Goal: Communication & Community: Answer question/provide support

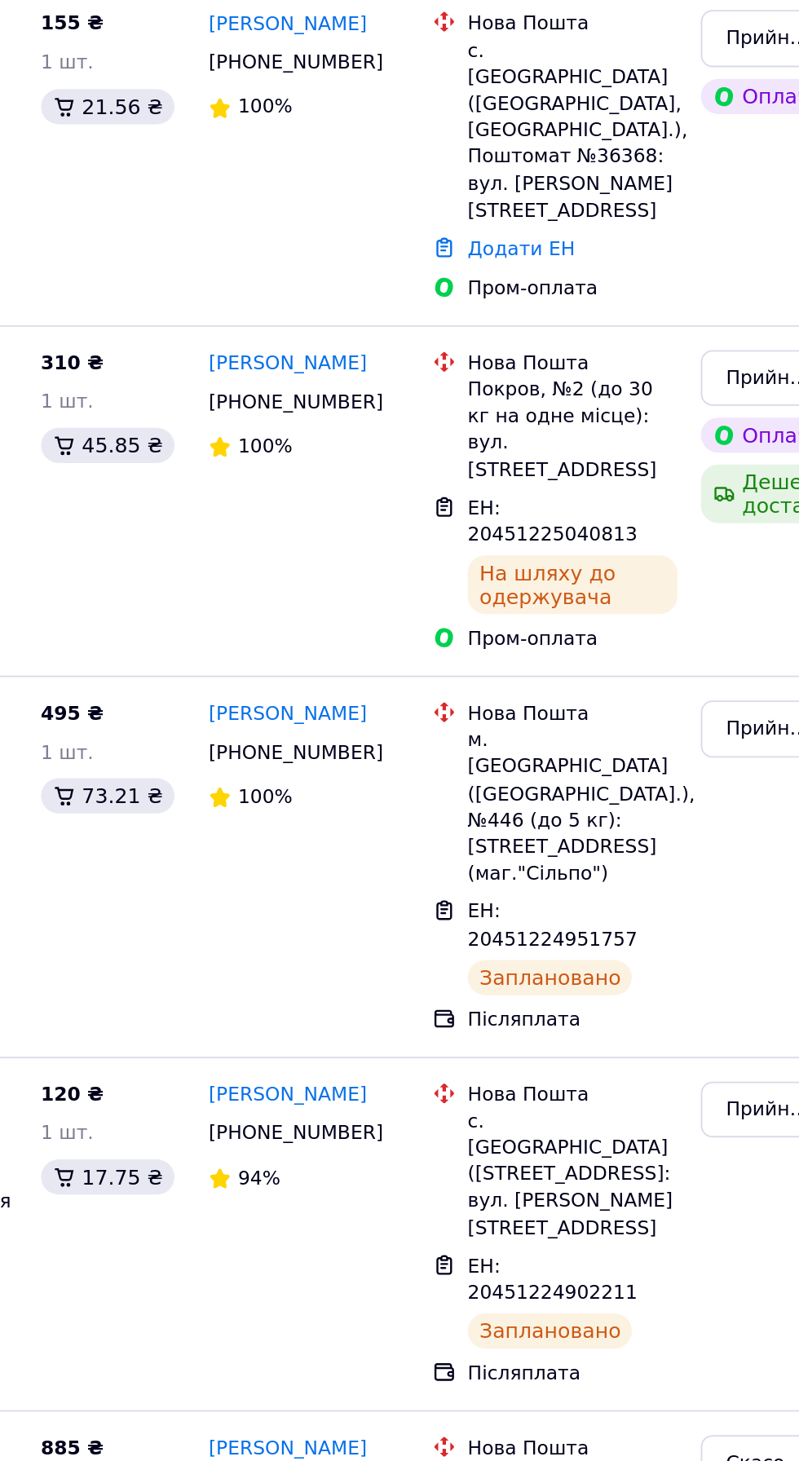
scroll to position [1, 0]
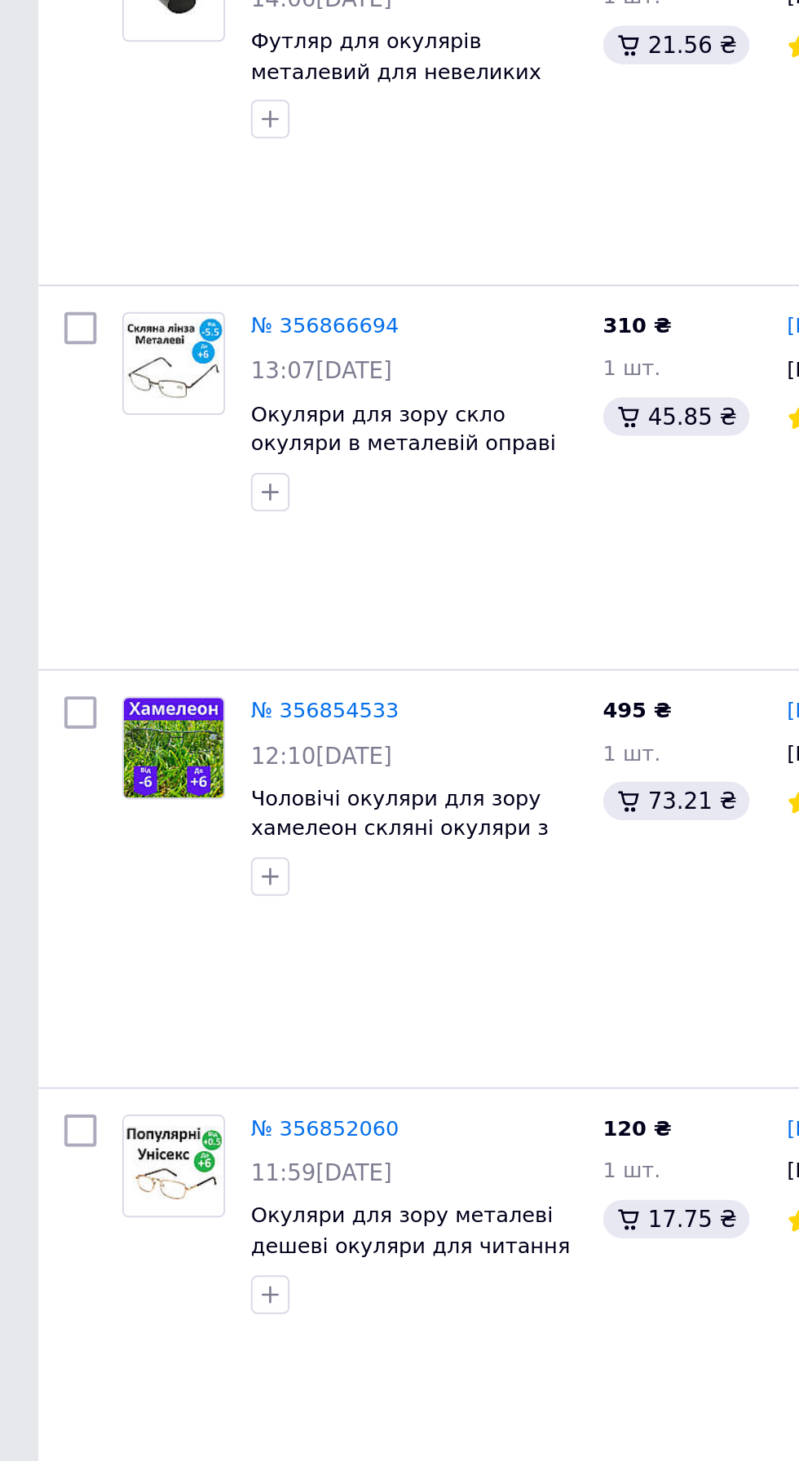
click at [371, 1002] on div "120 ₴ 1 шт. 17.75 ₴" at bounding box center [346, 1039] width 94 height 183
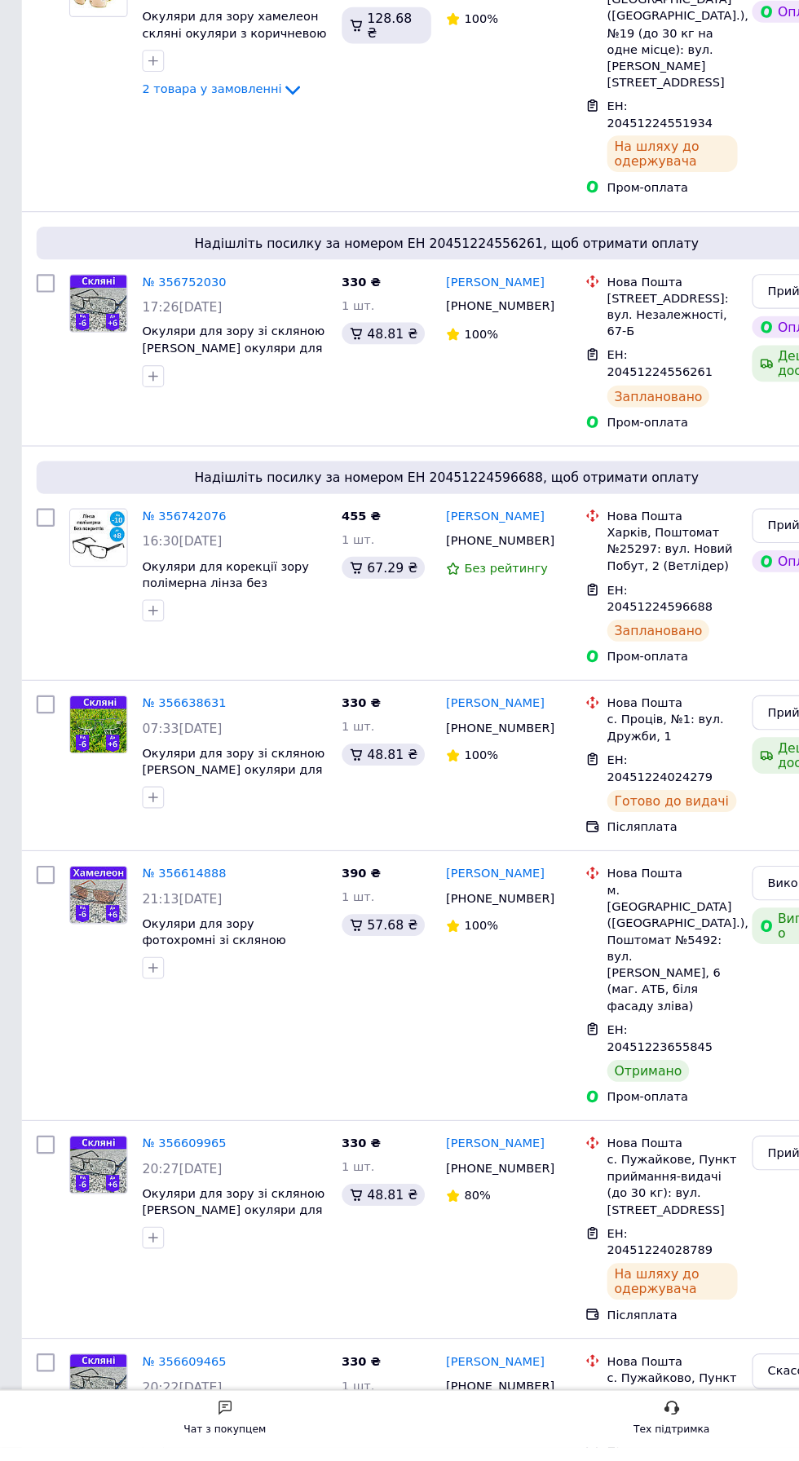
scroll to position [1255, 0]
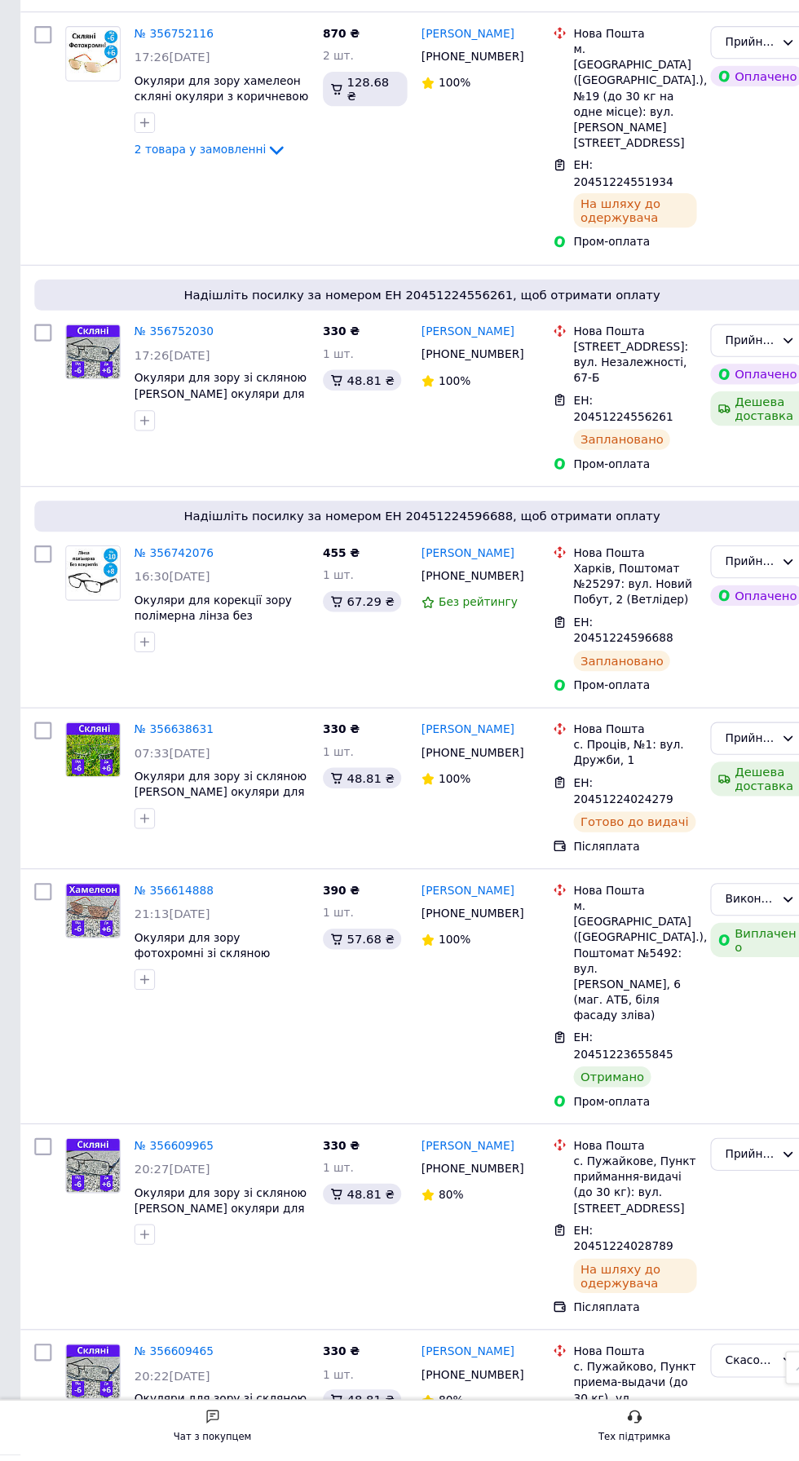
click at [231, 1460] on div "Чат з покупцем Тех підтримка" at bounding box center [399, 1435] width 799 height 52
click at [219, 1453] on div "Чат з покупцем" at bounding box center [201, 1435] width 73 height 35
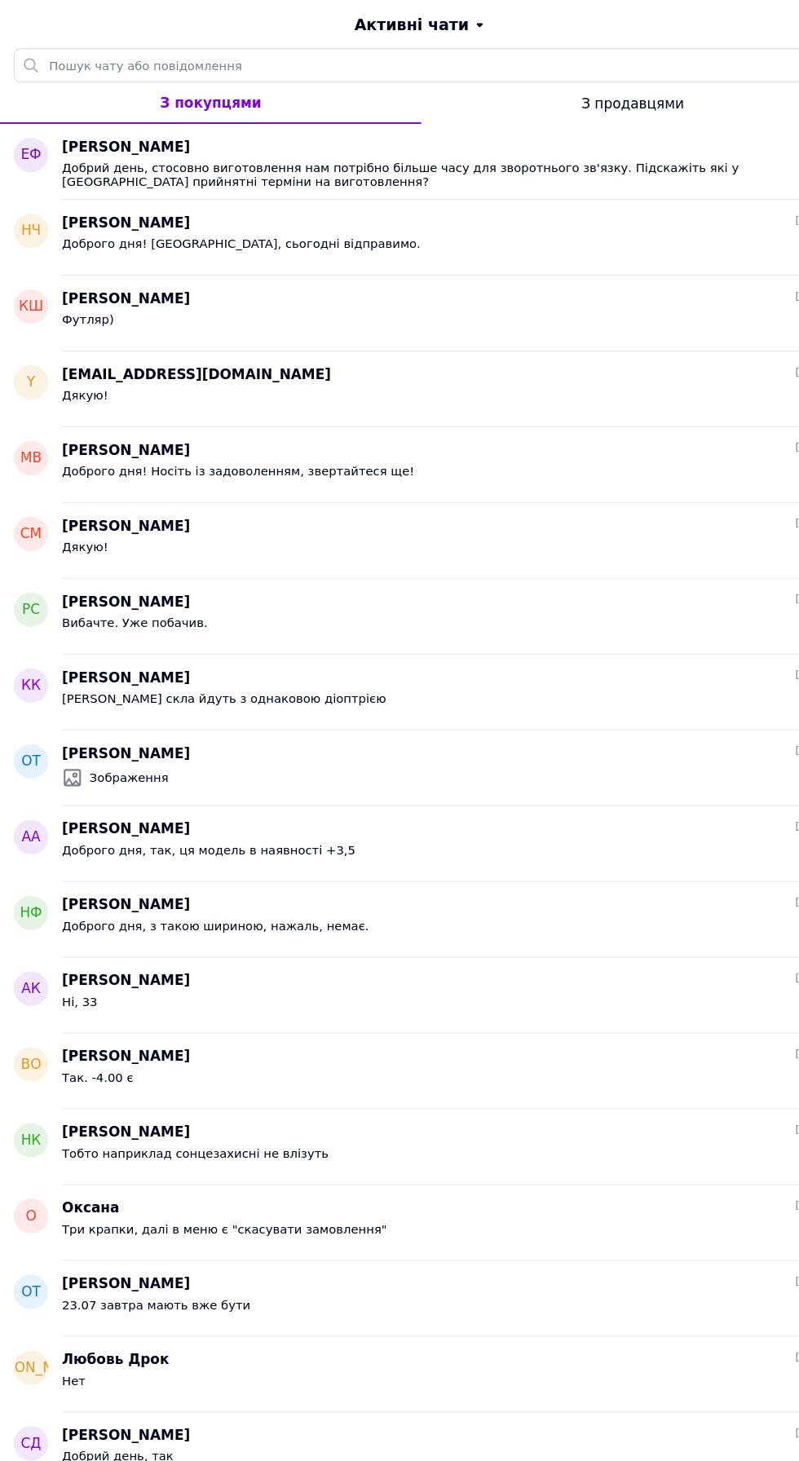
scroll to position [933, 0]
click at [627, 158] on span "Добрий день, стосовно виготовлення нам потрібно більше часу для зворотнього зв'…" at bounding box center [411, 165] width 705 height 26
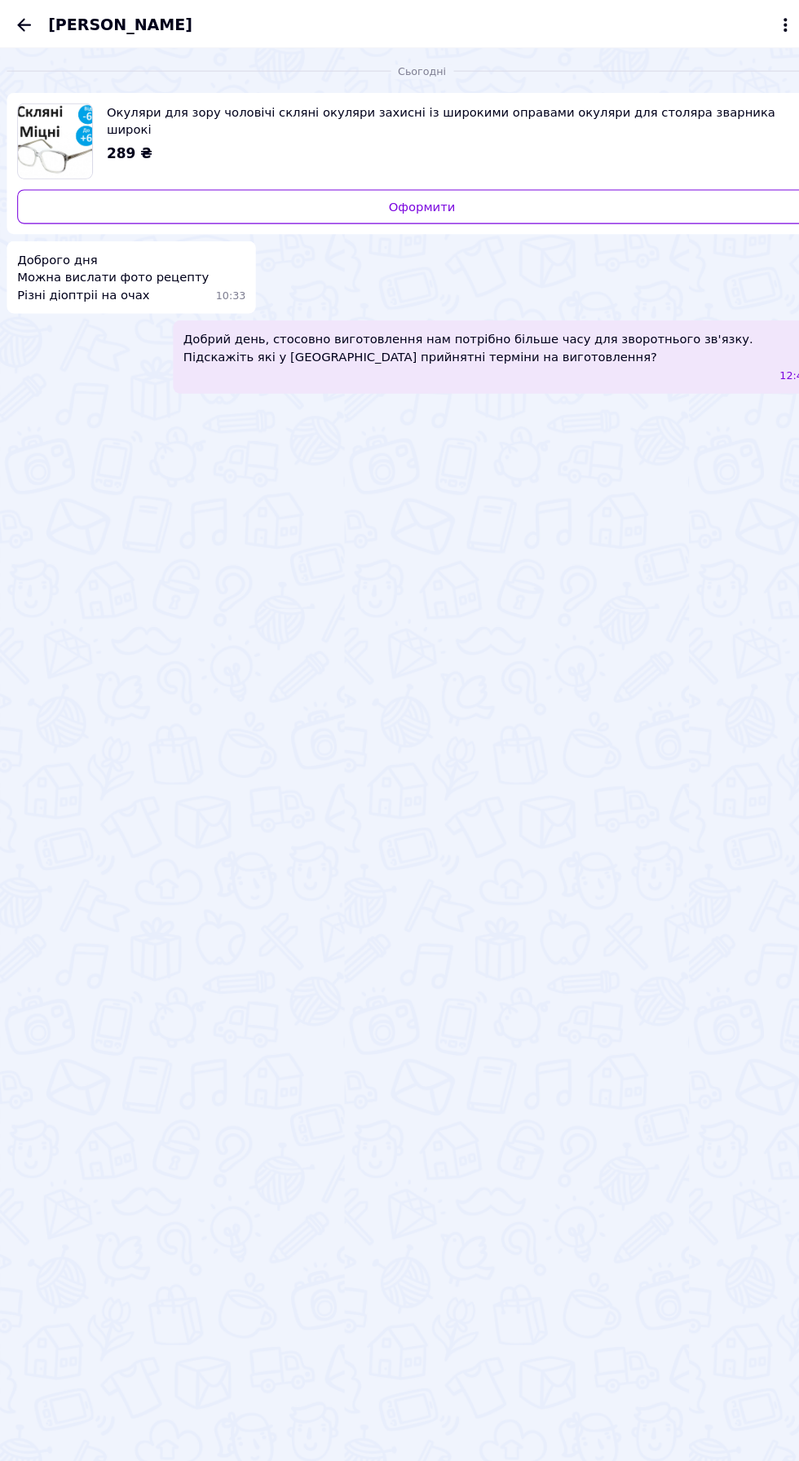
scroll to position [791, 0]
click at [736, 20] on icon at bounding box center [744, 24] width 20 height 20
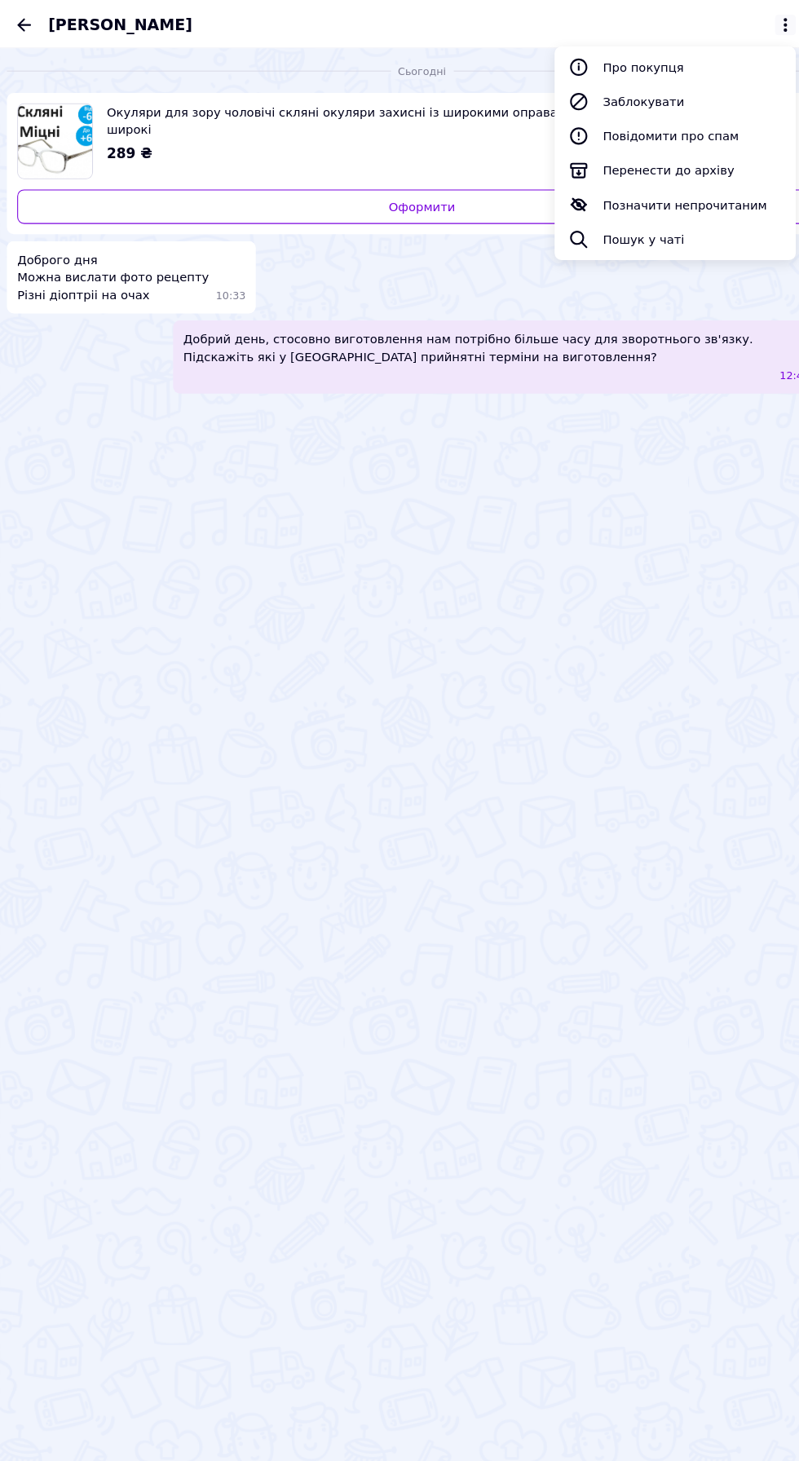
click at [678, 49] on button "Про покупця" at bounding box center [639, 63] width 228 height 33
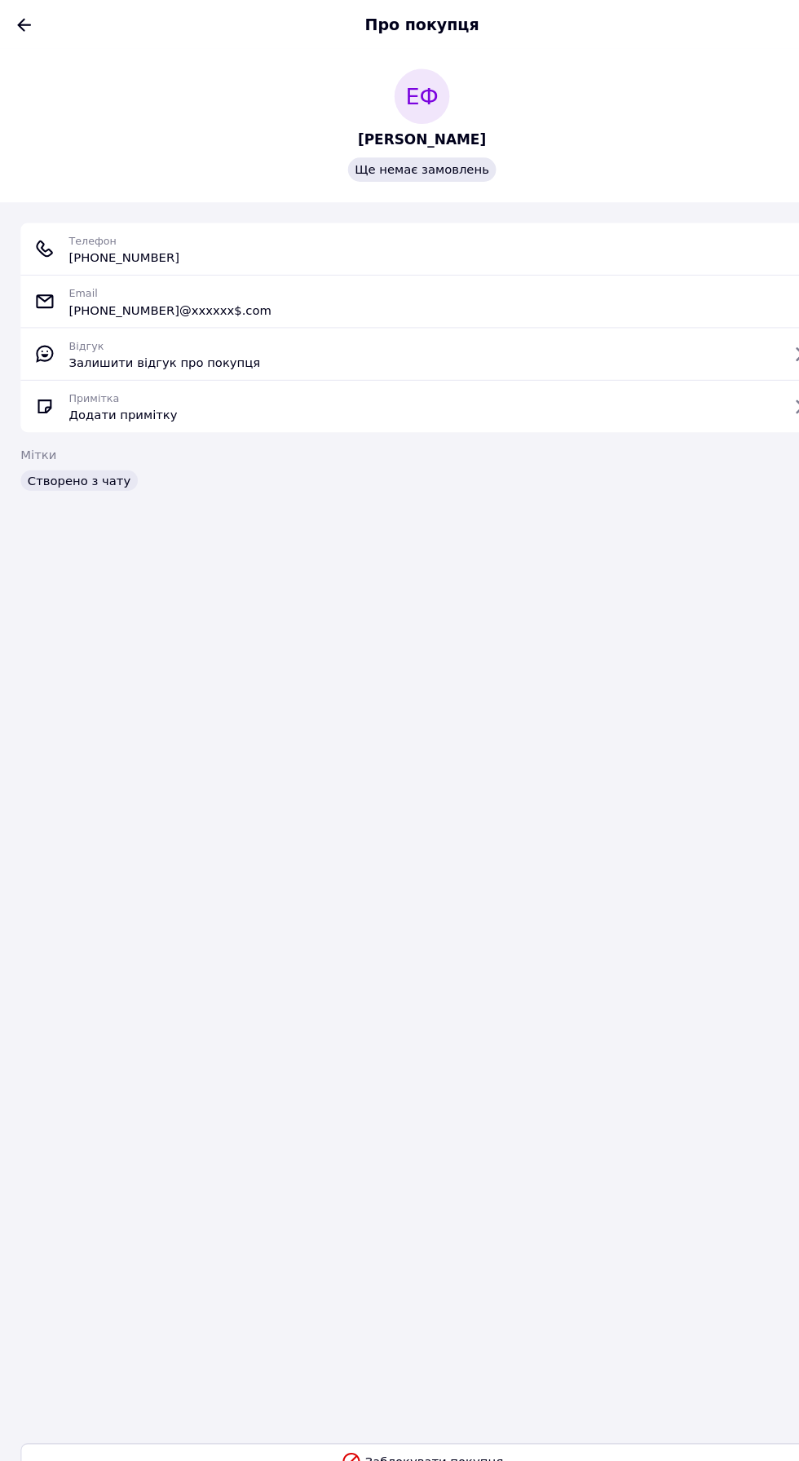
copy span "+380 (93) 126-85-84"
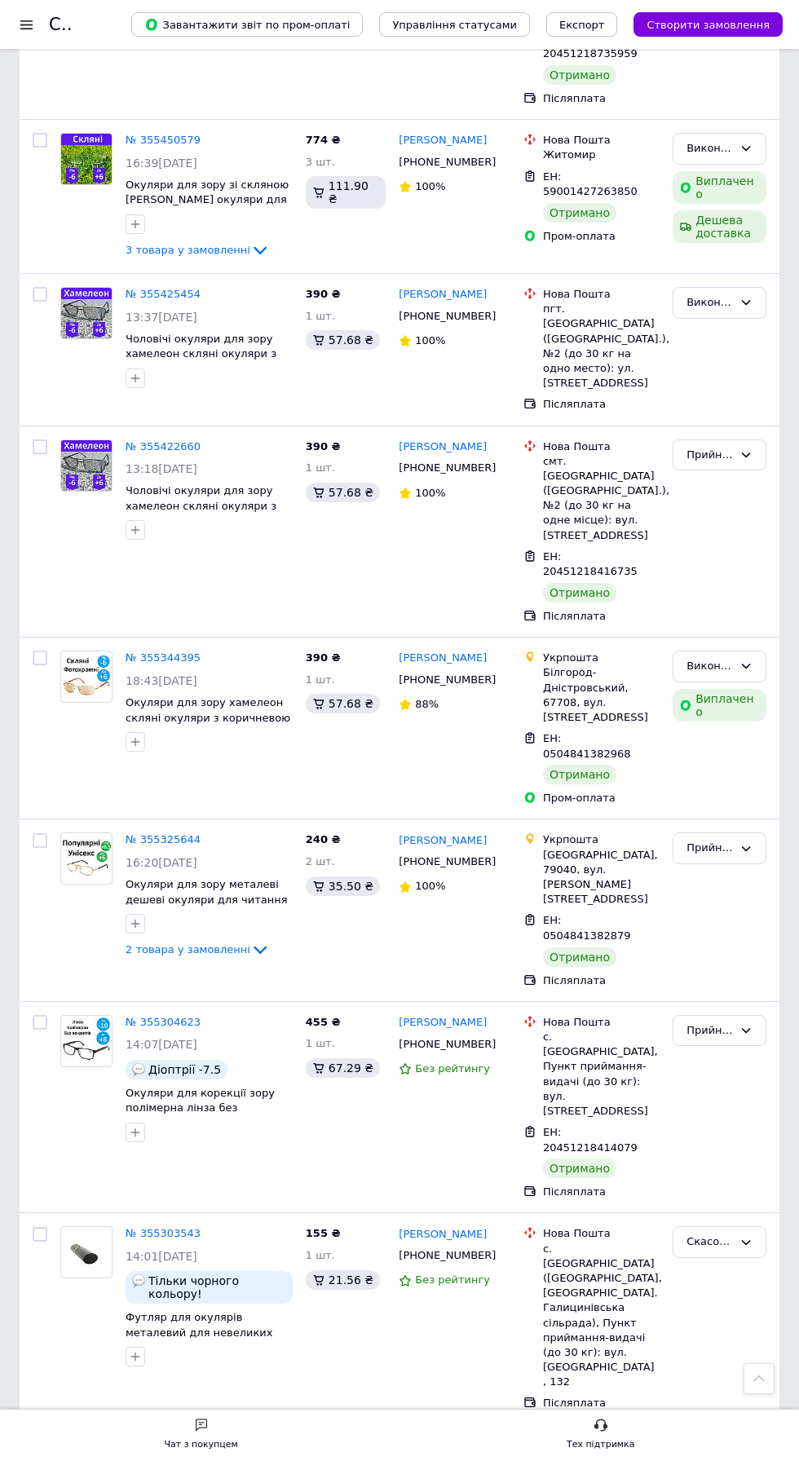
scroll to position [2264, 0]
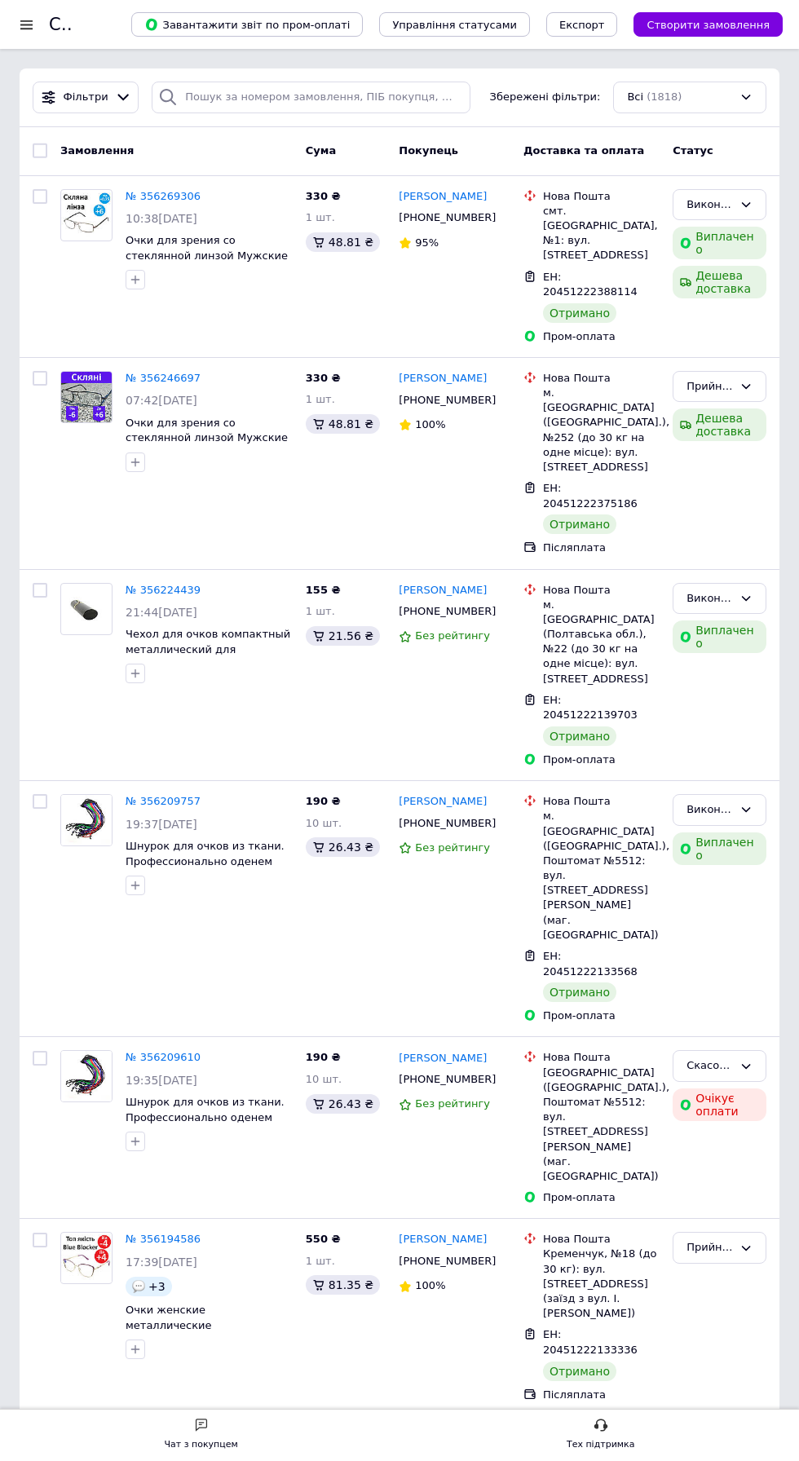
click at [349, 1094] on div "26.43 ₴" at bounding box center [343, 1104] width 74 height 20
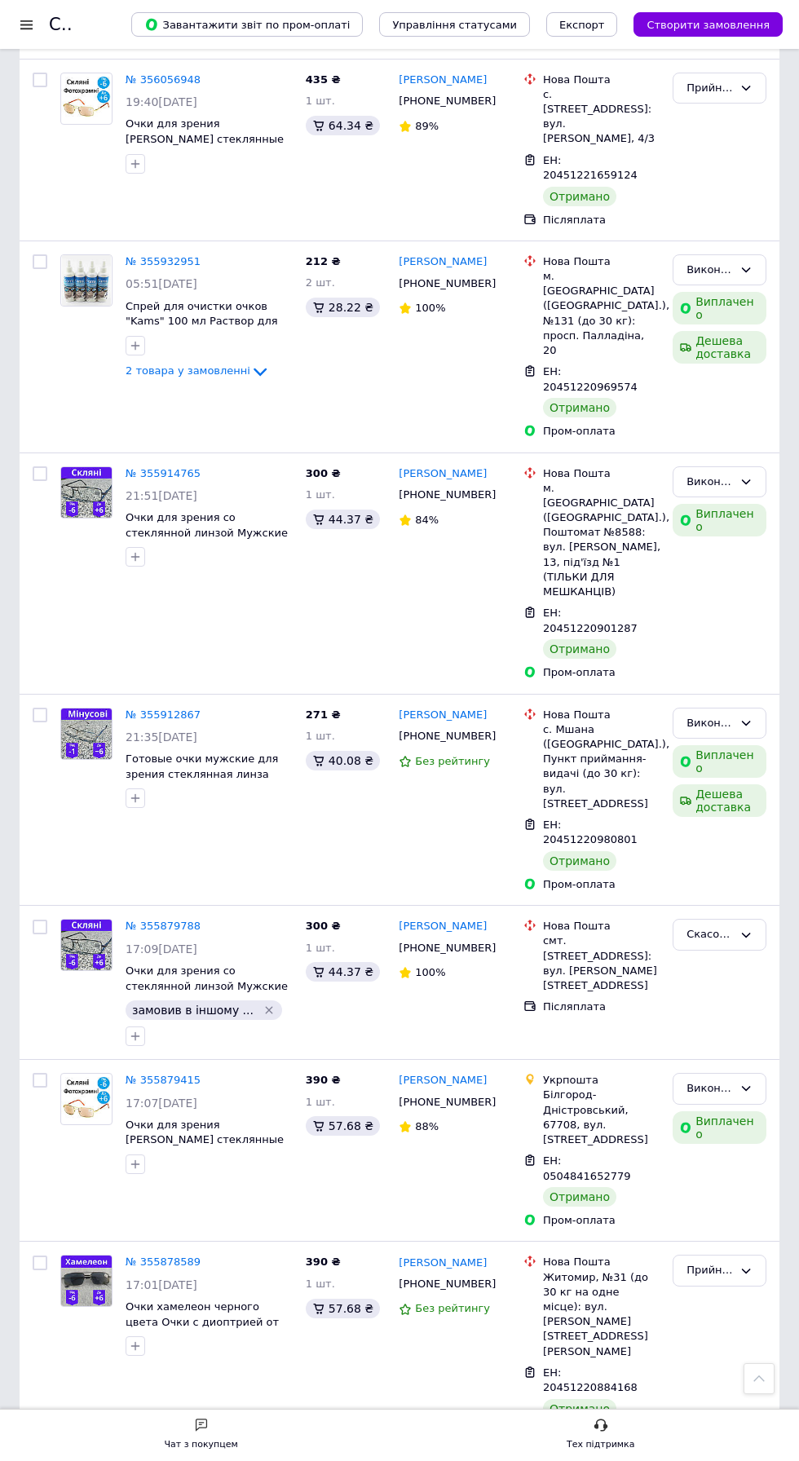
scroll to position [2212, 0]
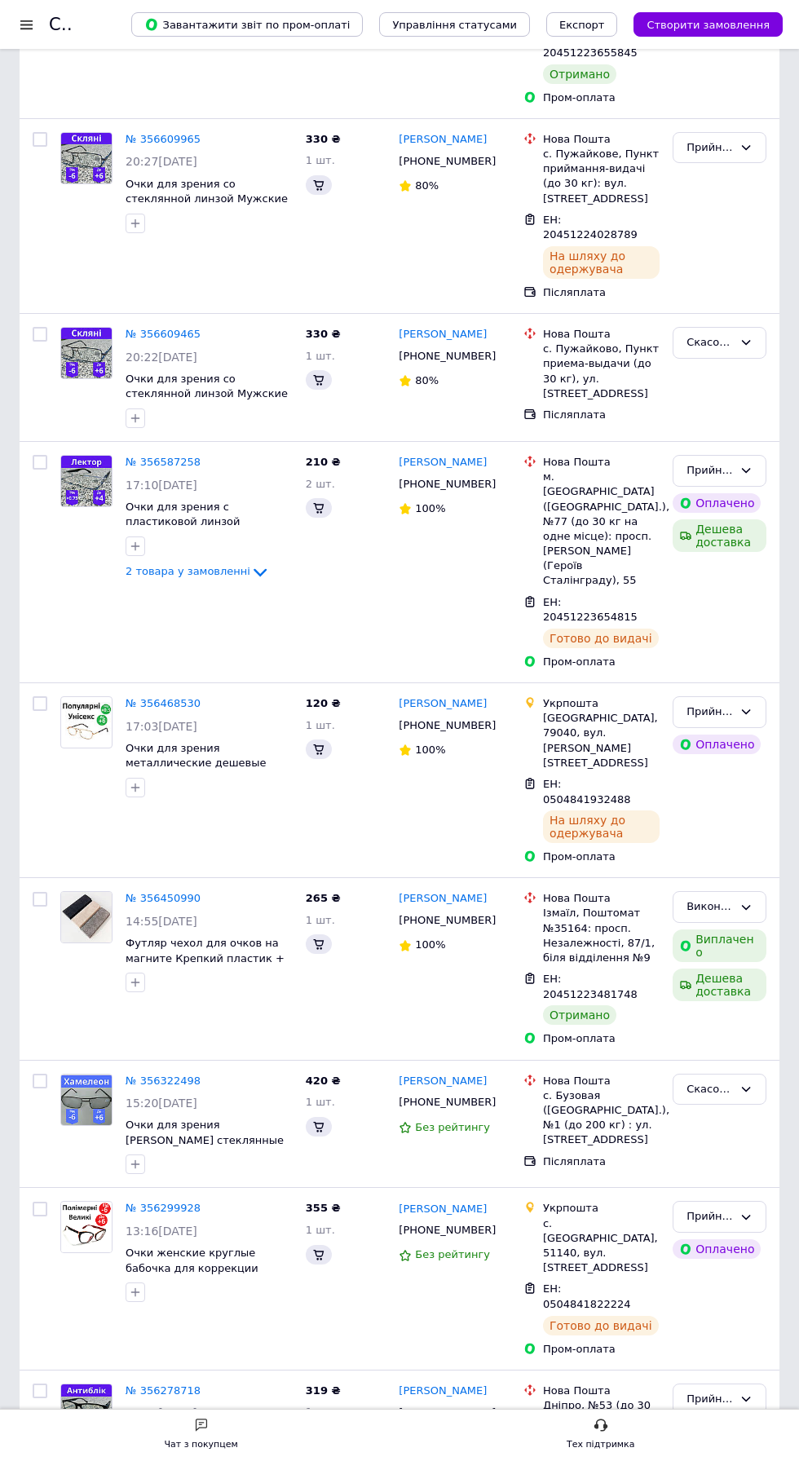
scroll to position [0, 0]
